Goal: Transaction & Acquisition: Purchase product/service

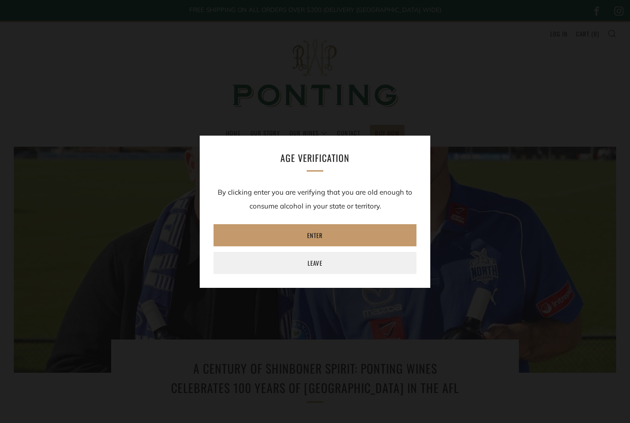
click at [309, 236] on link "Enter" at bounding box center [315, 235] width 203 height 22
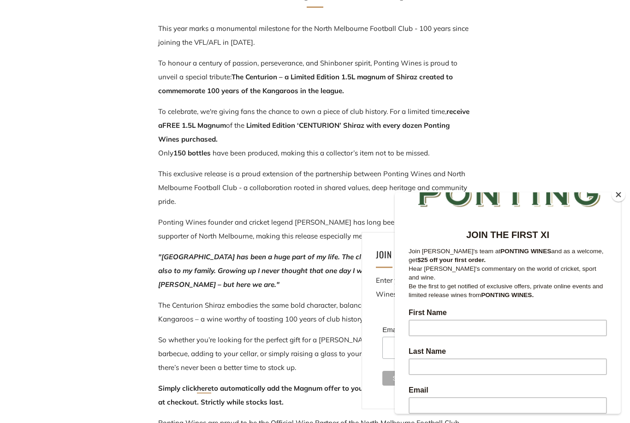
scroll to position [68, 0]
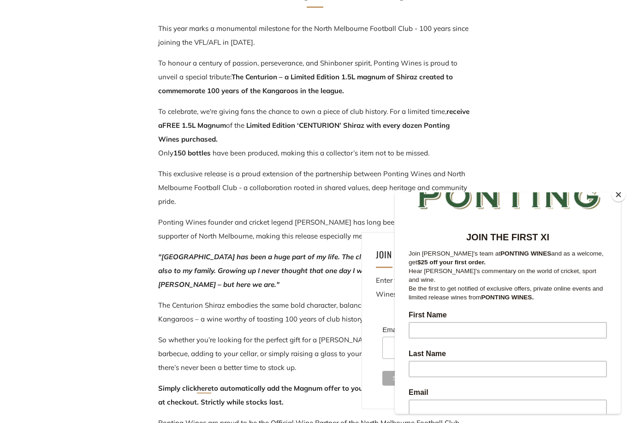
click at [446, 331] on input "First Name" at bounding box center [508, 330] width 198 height 17
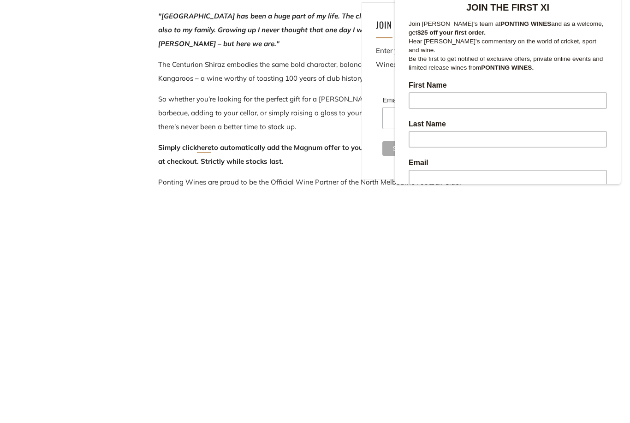
type input "Tullio"
type input "Zavattiero"
type input "tzavattiero@bigpond.com"
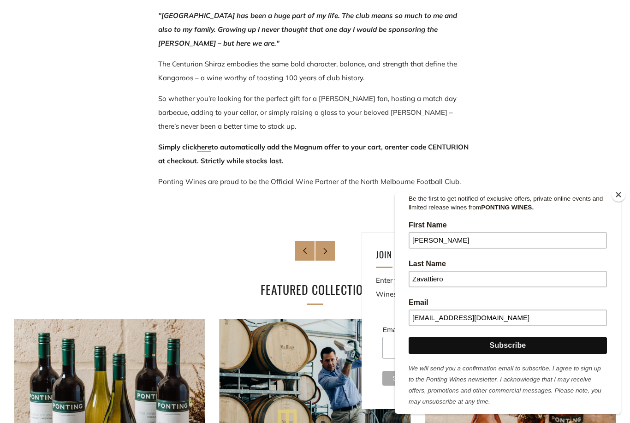
scroll to position [158, 0]
click at [525, 341] on input "Subscribe" at bounding box center [508, 345] width 198 height 17
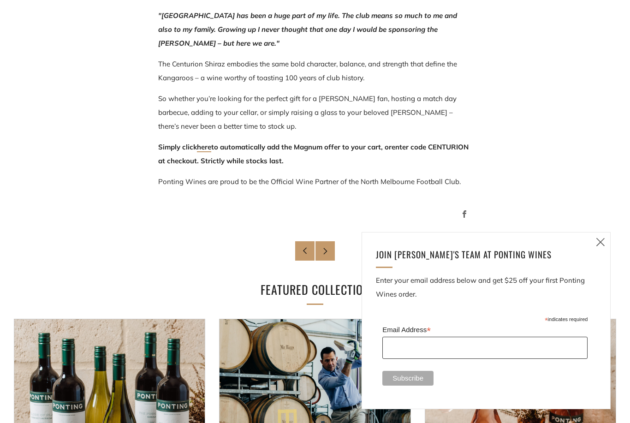
click at [416, 359] on input "Email Address *" at bounding box center [484, 348] width 205 height 22
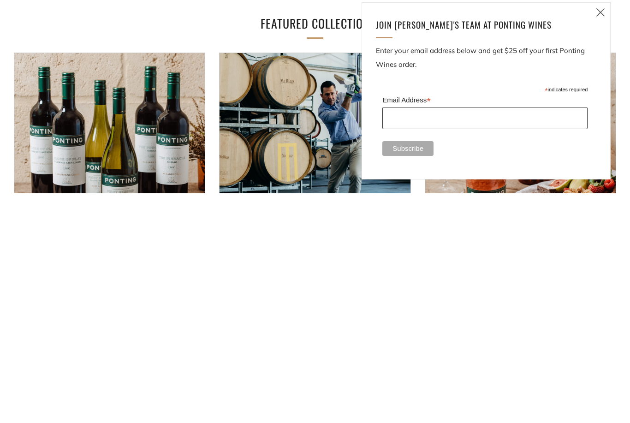
type input "tzavattiero@bigpond.com"
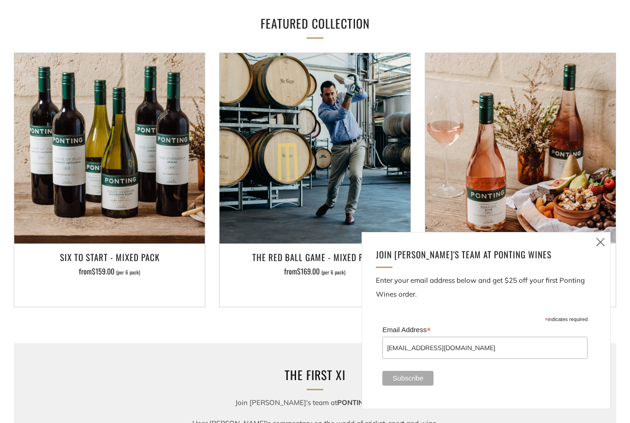
click at [421, 386] on input "Subscribe" at bounding box center [407, 378] width 51 height 15
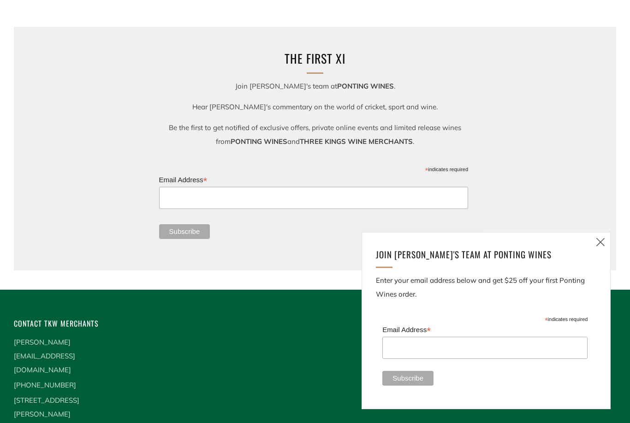
scroll to position [1205, 0]
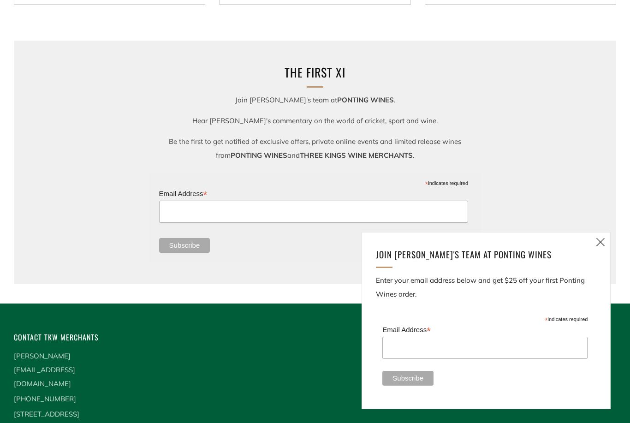
click at [598, 248] on icon at bounding box center [600, 242] width 11 height 12
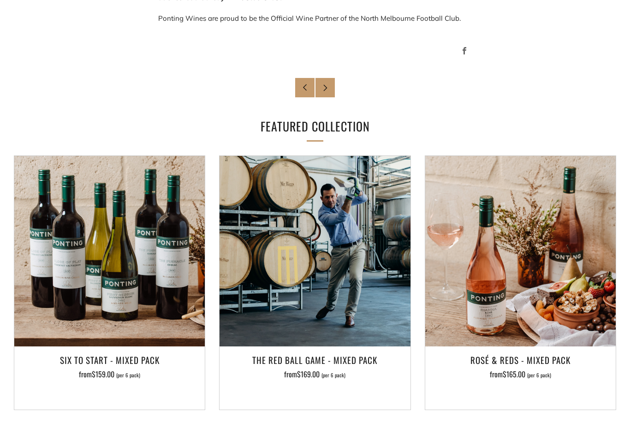
scroll to position [798, 0]
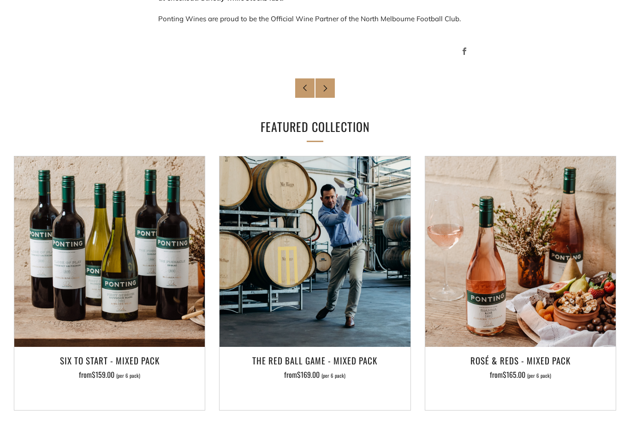
click at [328, 89] on icon at bounding box center [325, 88] width 7 height 7
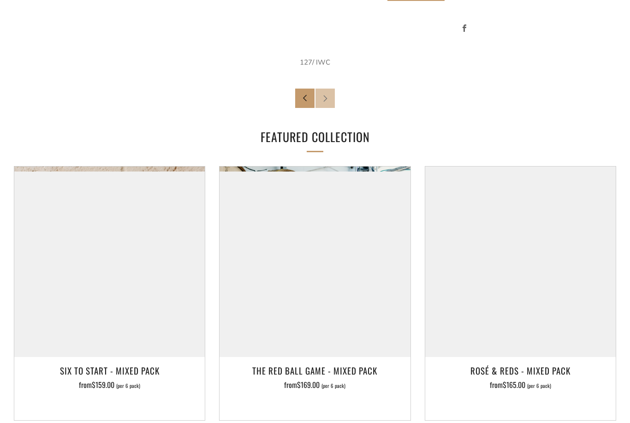
scroll to position [1223, 0]
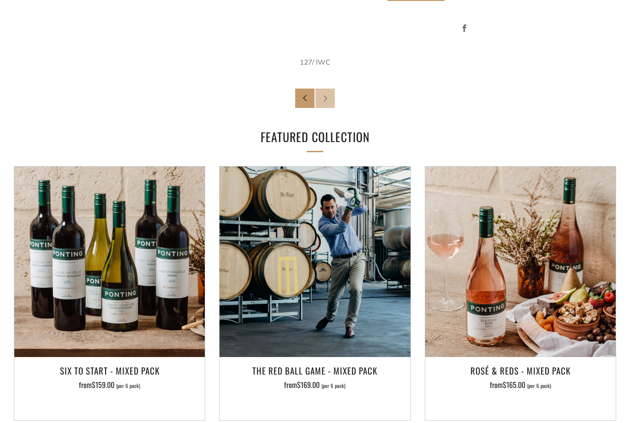
click at [291, 237] on img at bounding box center [315, 262] width 191 height 191
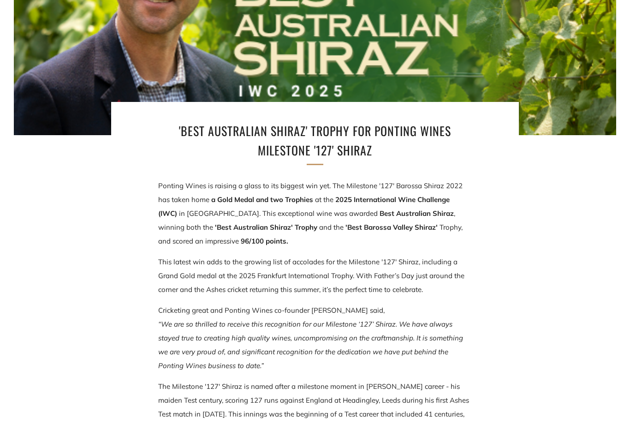
scroll to position [0, 0]
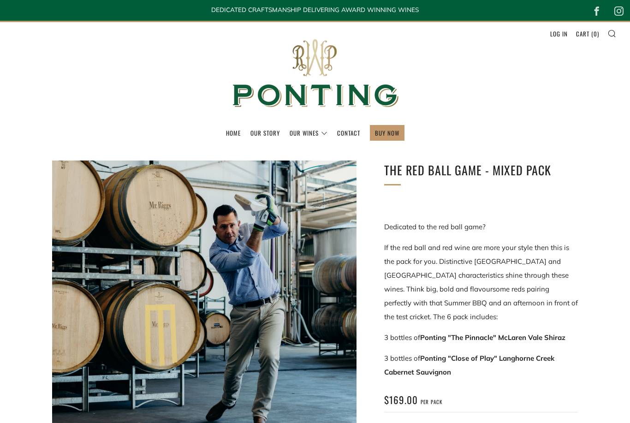
click at [79, 117] on header "Menu Search Cart Home Our Story Our Wines 0 )" at bounding box center [315, 84] width 630 height 126
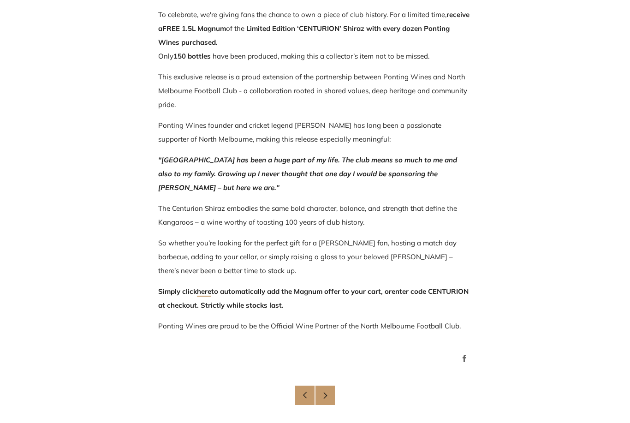
scroll to position [479, 0]
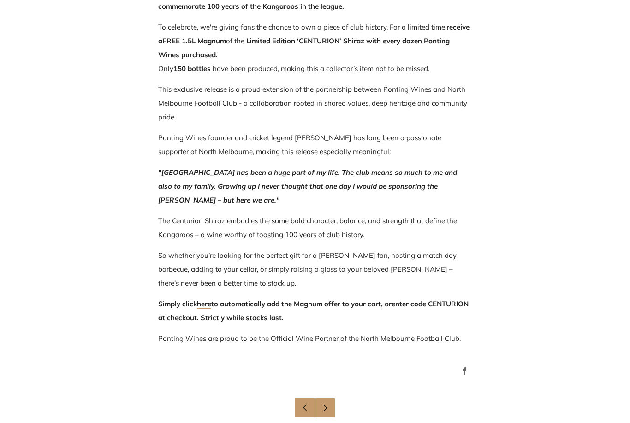
click at [208, 302] on link "here" at bounding box center [204, 304] width 14 height 10
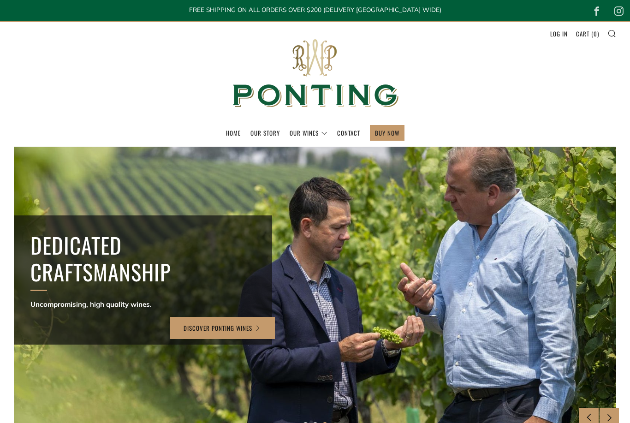
click at [395, 130] on link "BUY NOW" at bounding box center [387, 132] width 24 height 15
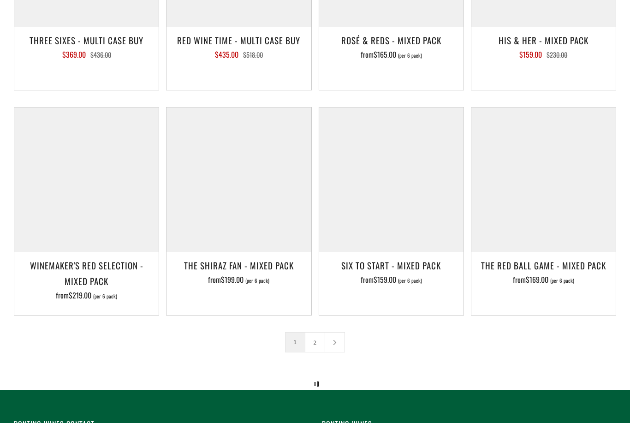
scroll to position [1311, 0]
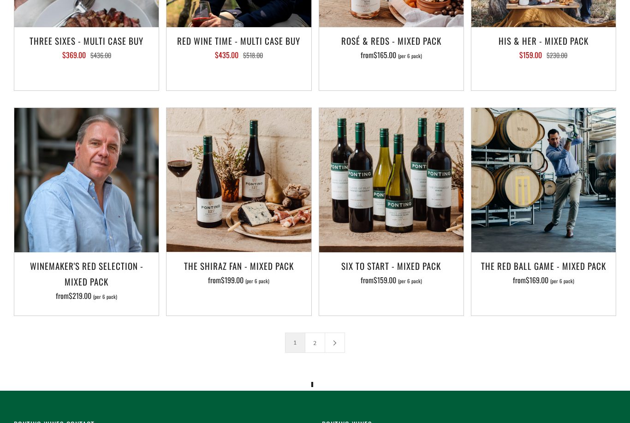
click at [246, 258] on h3 "The Shiraz Fan - Mixed Pack" at bounding box center [238, 266] width 135 height 16
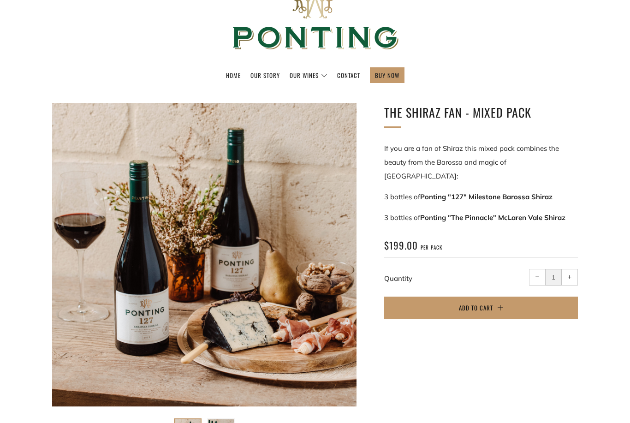
scroll to position [58, 0]
click at [576, 269] on button "+ Increase item quantity by one" at bounding box center [569, 277] width 17 height 17
type input "2"
click at [491, 303] on span "Add to Cart" at bounding box center [476, 307] width 34 height 9
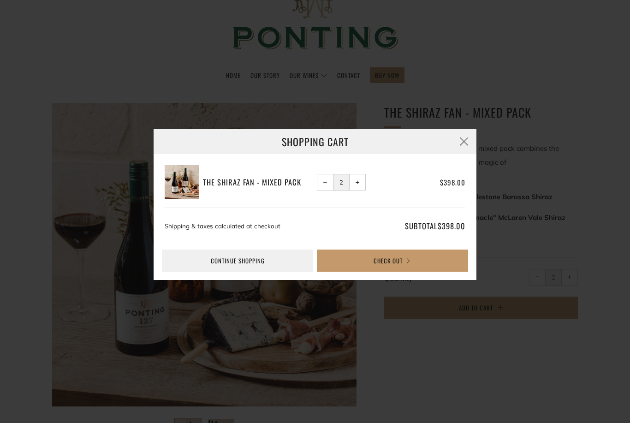
click at [406, 272] on button "Check Out" at bounding box center [392, 261] width 151 height 22
